Goal: Task Accomplishment & Management: Complete application form

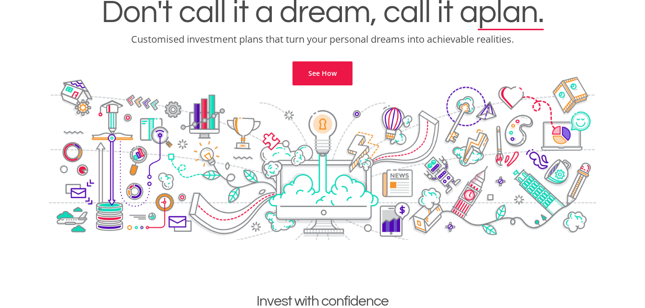
scroll to position [96, 0]
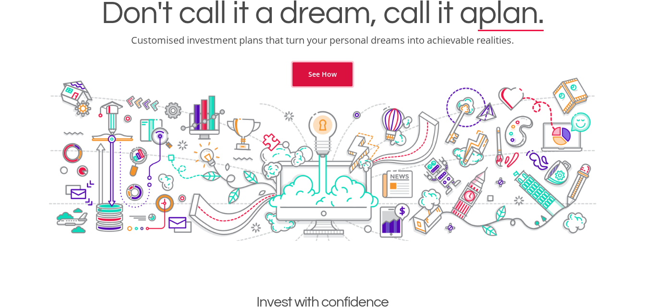
click at [324, 76] on link "See How" at bounding box center [323, 74] width 60 height 24
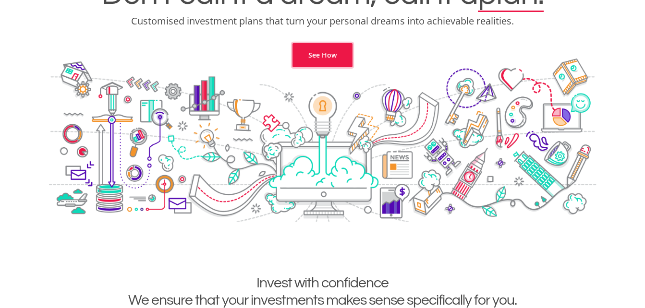
scroll to position [102, 0]
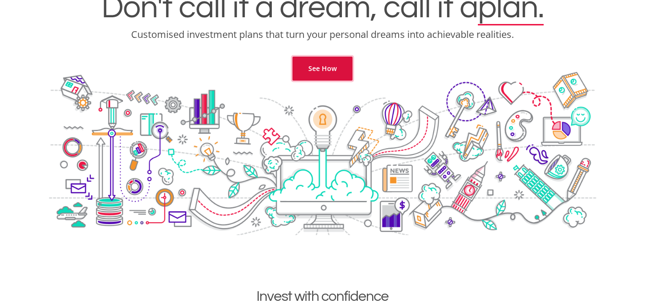
click at [324, 70] on link "See How" at bounding box center [323, 69] width 60 height 24
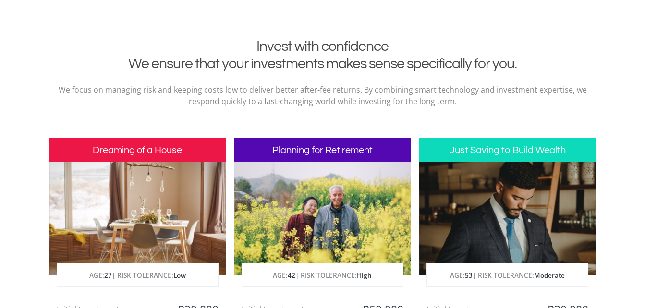
scroll to position [384, 0]
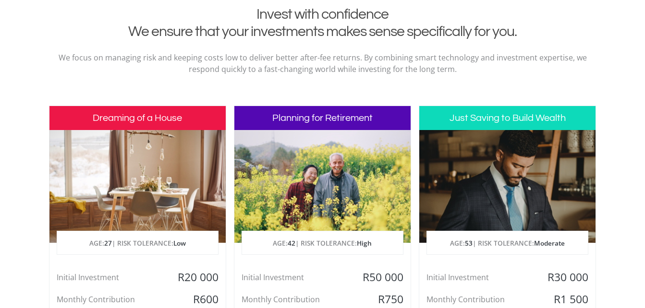
click at [291, 190] on div at bounding box center [322, 186] width 176 height 113
click at [297, 114] on h3 "Planning for Retirement" at bounding box center [322, 118] width 176 height 24
click at [346, 127] on h3 "Planning for Retirement" at bounding box center [322, 118] width 176 height 24
click at [341, 170] on div at bounding box center [322, 186] width 176 height 113
click at [322, 173] on div at bounding box center [322, 186] width 176 height 113
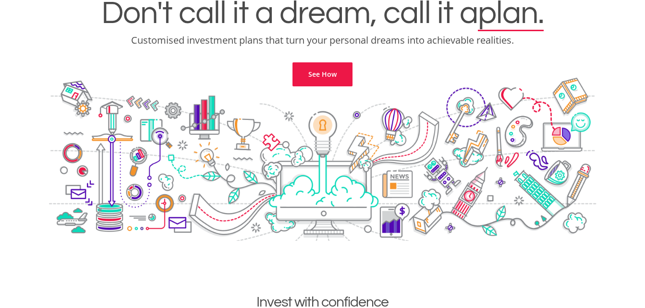
scroll to position [0, 0]
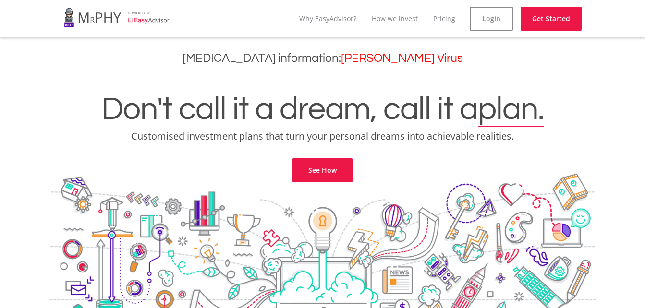
click at [390, 23] on li "How we invest" at bounding box center [395, 19] width 46 height 24
click at [328, 21] on link "Why EasyAdvisor?" at bounding box center [327, 18] width 57 height 9
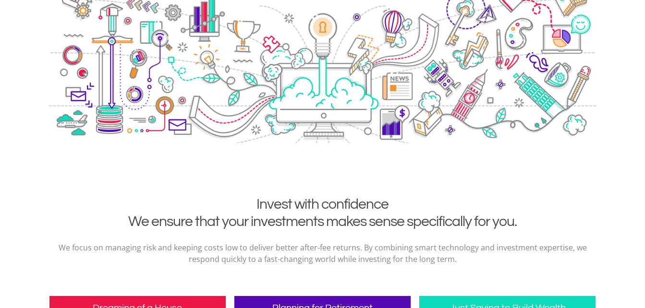
scroll to position [13, 0]
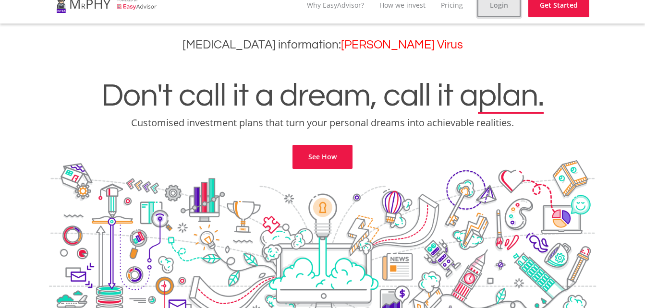
click at [505, 8] on link "Login" at bounding box center [498, 5] width 43 height 24
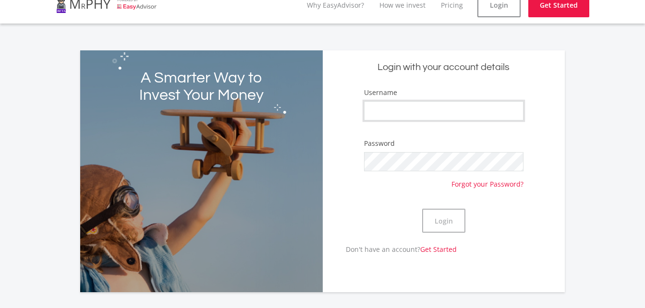
click at [417, 112] on input "Username" at bounding box center [443, 110] width 159 height 19
click at [463, 232] on button "Login" at bounding box center [443, 221] width 43 height 24
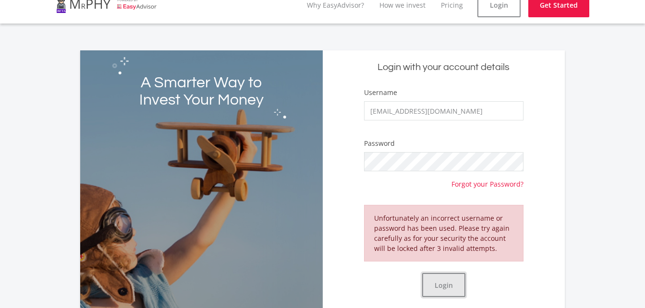
click at [439, 284] on button "Login" at bounding box center [443, 285] width 43 height 24
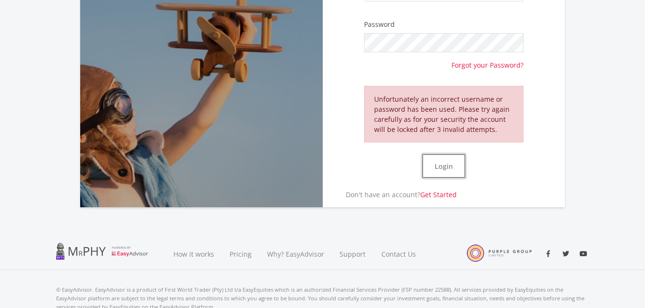
scroll to position [110, 0]
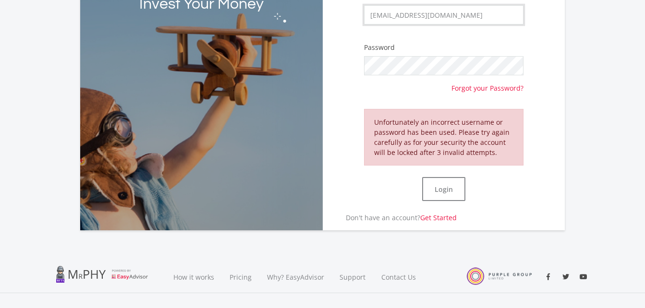
click at [473, 16] on input "[EMAIL_ADDRESS][DOMAIN_NAME]" at bounding box center [443, 14] width 159 height 19
type input "s"
type input "7902025321084"
click at [439, 195] on button "Login" at bounding box center [443, 189] width 43 height 24
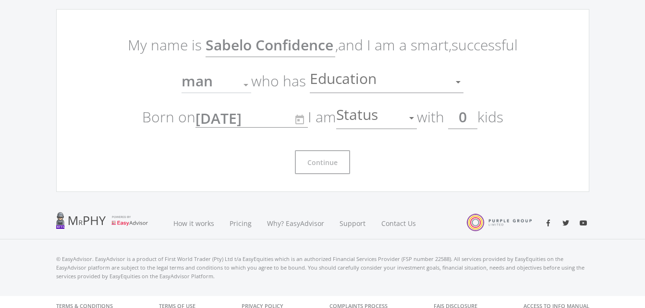
scroll to position [79, 0]
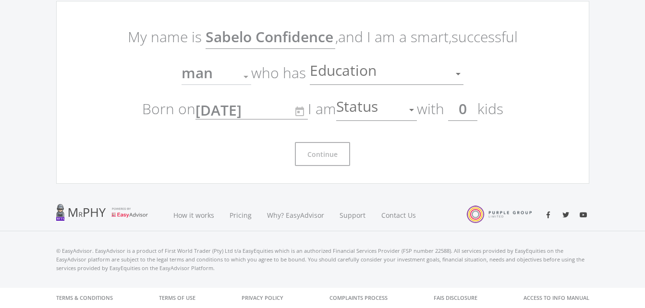
click at [414, 109] on div at bounding box center [411, 110] width 5 height 2
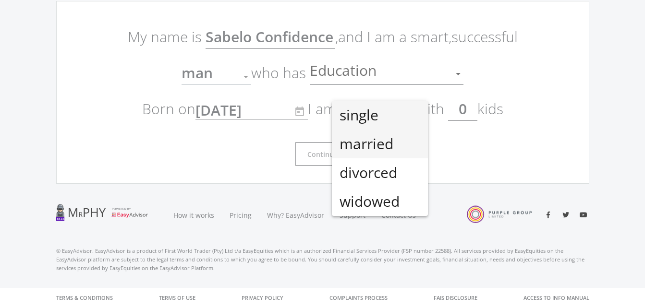
click at [388, 146] on span "married" at bounding box center [380, 144] width 81 height 29
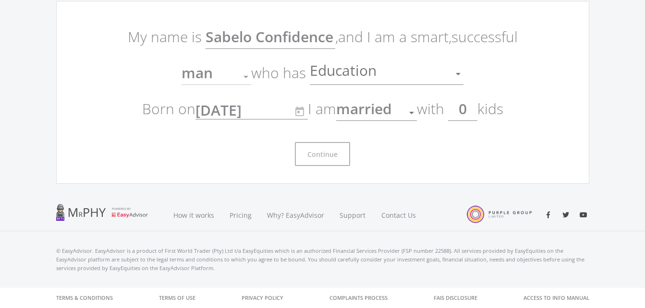
click at [469, 113] on input "0" at bounding box center [462, 109] width 29 height 24
type input "04"
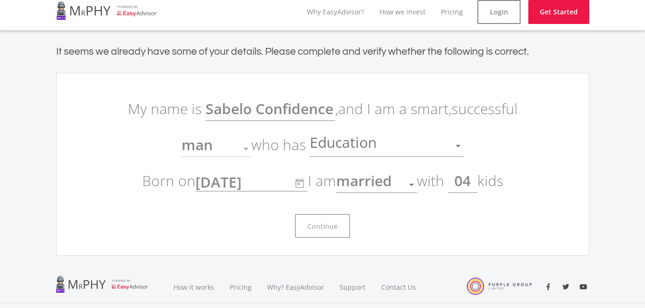
scroll to position [0, 0]
